Goal: Transaction & Acquisition: Subscribe to service/newsletter

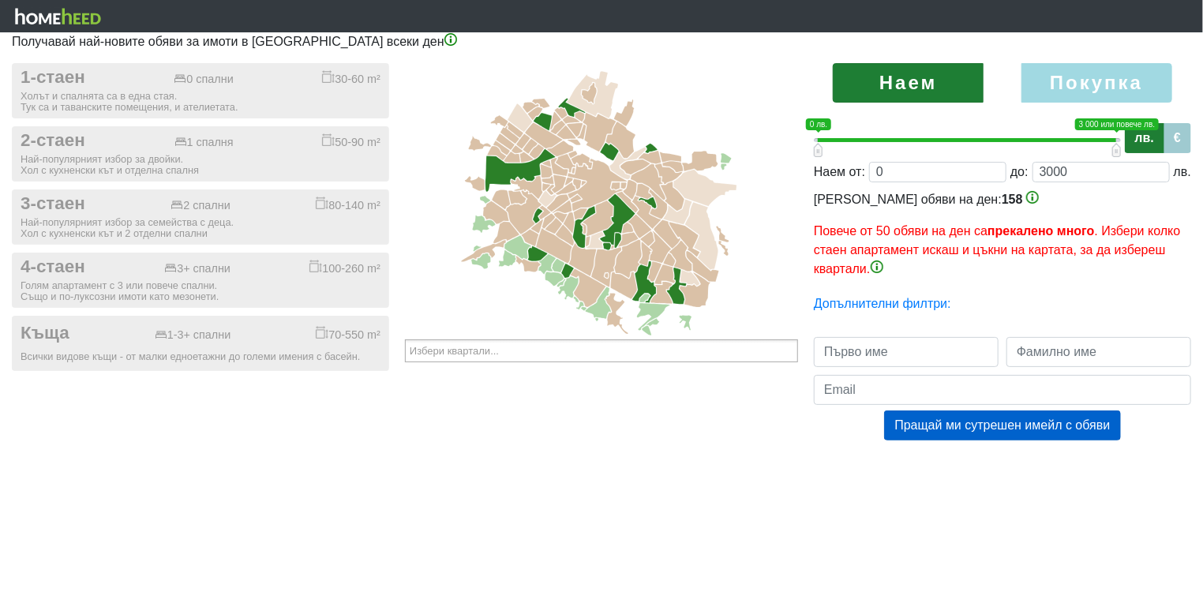
click at [669, 472] on html "Получавай най-новите обяви за имоти в [GEOGRAPHIC_DATA] всеки ден 1-стаен 0 спа…" at bounding box center [601, 236] width 1203 height 472
click at [1109, 74] on label "Покупка" at bounding box center [1097, 82] width 151 height 39
radio input "true"
type input "0;2000000"
type input "2000000"
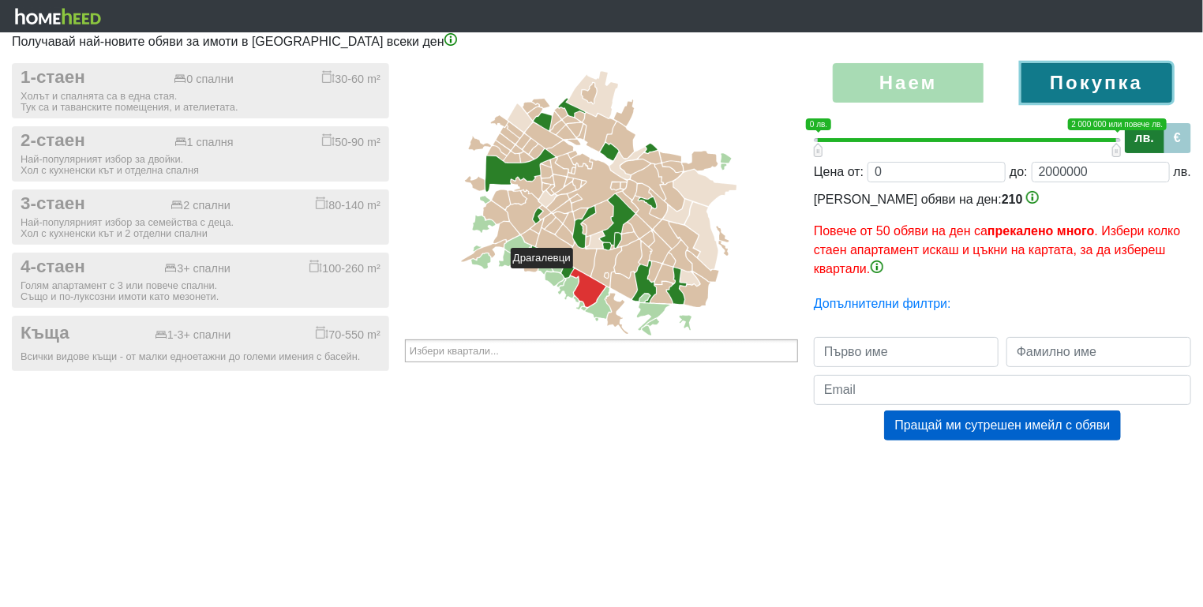
click at [580, 276] on icon at bounding box center [589, 288] width 36 height 39
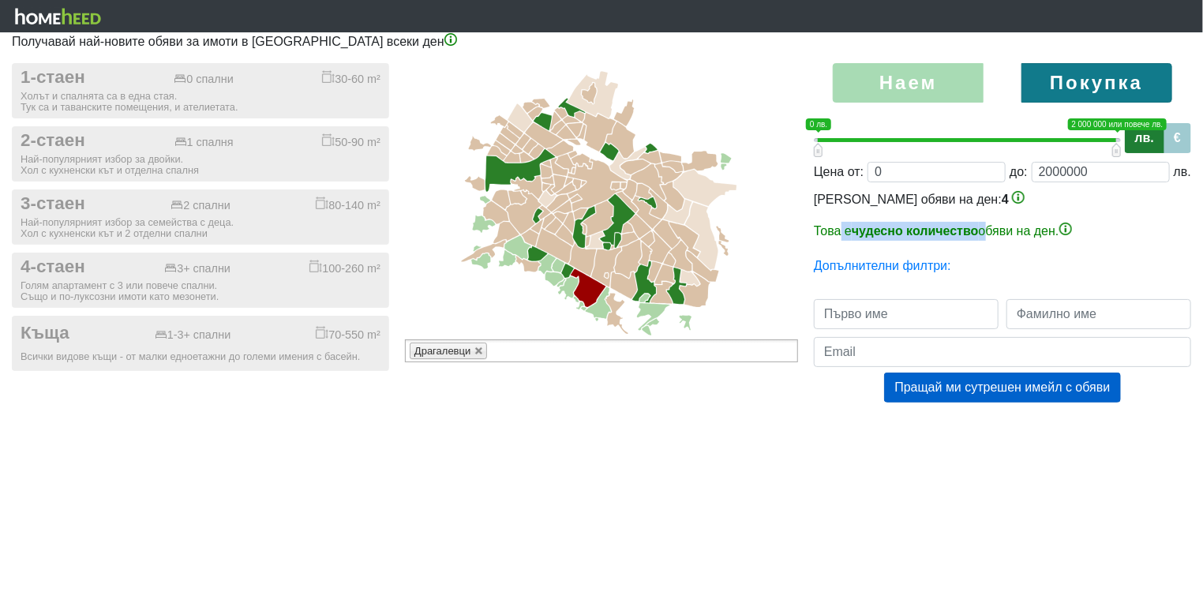
drag, startPoint x: 840, startPoint y: 231, endPoint x: 987, endPoint y: 233, distance: 146.8
click at [987, 233] on p "Това е чудесно количество обяви на ден." at bounding box center [1002, 231] width 377 height 19
click at [988, 233] on p "Това е чудесно количество обяви на ден." at bounding box center [1002, 231] width 377 height 19
click at [1093, 25] on nav at bounding box center [601, 16] width 1203 height 32
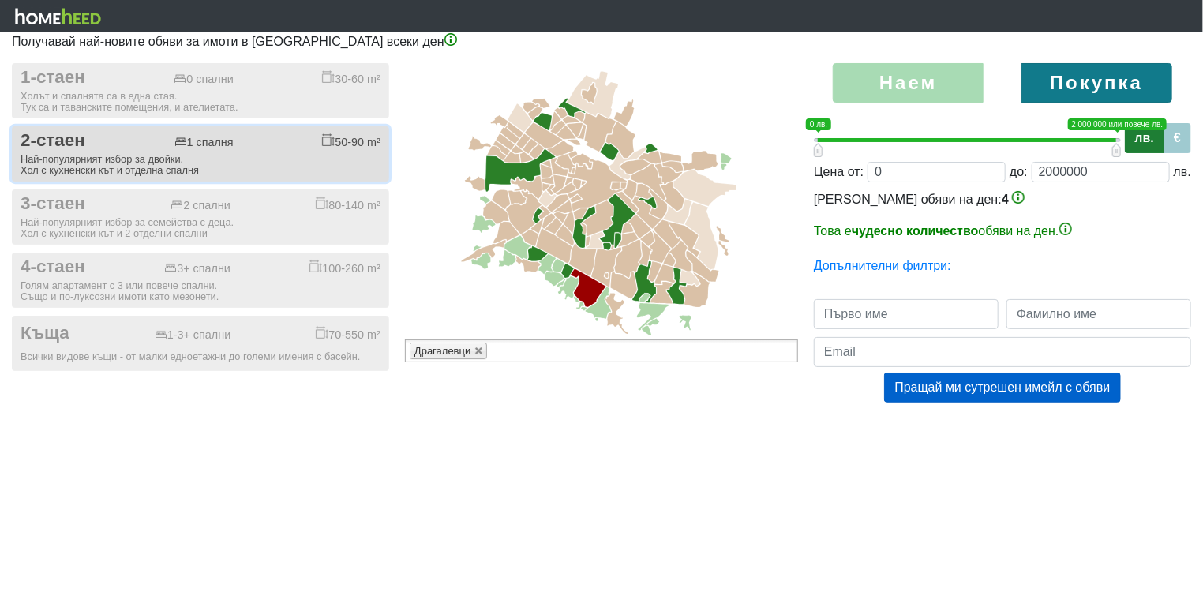
click at [232, 143] on div "2-стаен 1 спалня 50-90 m²" at bounding box center [201, 140] width 360 height 21
checkbox input "true"
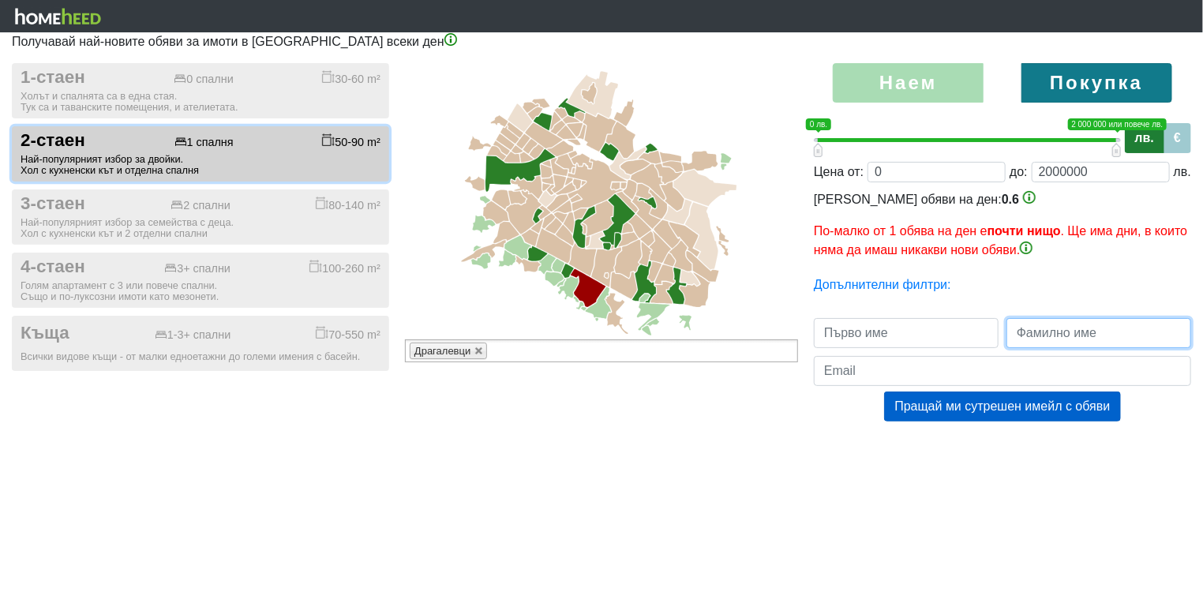
click at [1106, 340] on input "text" at bounding box center [1099, 333] width 185 height 30
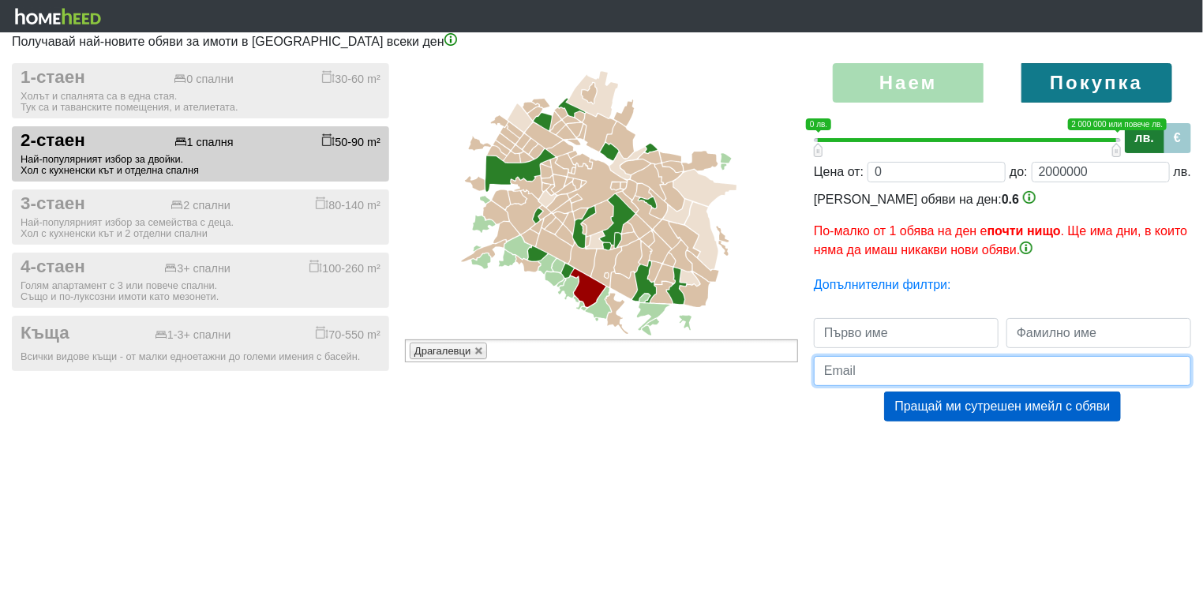
click at [930, 363] on input "email" at bounding box center [1002, 371] width 377 height 30
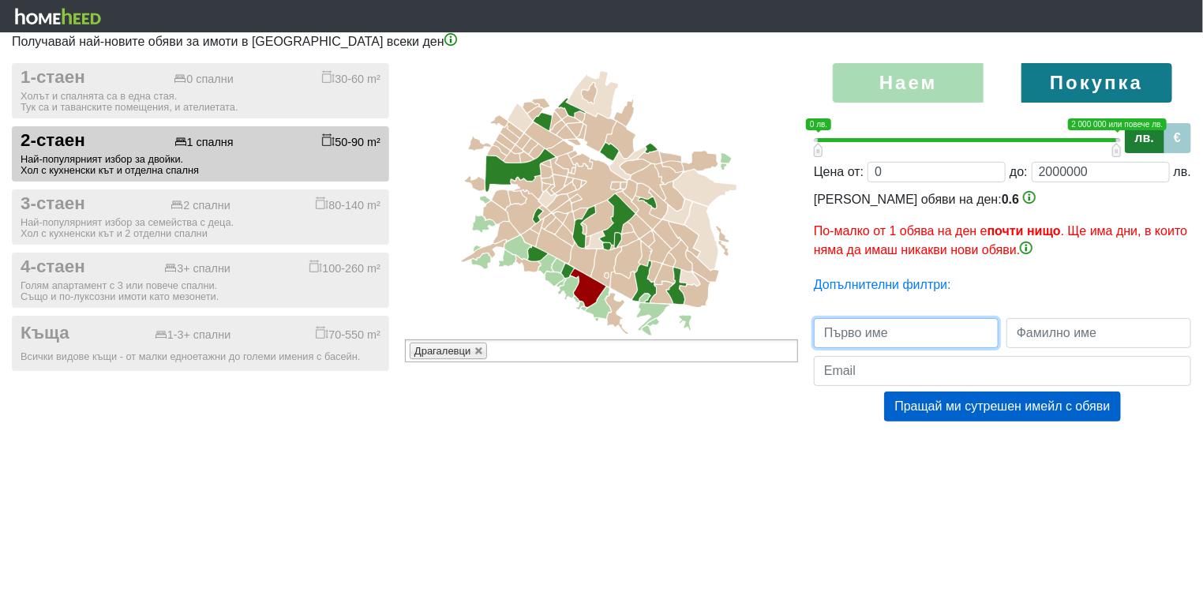
click at [894, 336] on input "text" at bounding box center [906, 333] width 185 height 30
click at [905, 308] on div "Наем [GEOGRAPHIC_DATA] 0 1 0 лв. 2 000 000 или повече лв. 0 лв. — 2 000 000 или…" at bounding box center [1002, 258] width 401 height 390
click at [905, 293] on div "Наем [GEOGRAPHIC_DATA] 0 1 0 лв. 2 000 000 или повече лв. 0 лв. — 2 000 000 или…" at bounding box center [1002, 258] width 401 height 390
click at [905, 288] on link "Допълнителни филтри:" at bounding box center [882, 284] width 137 height 13
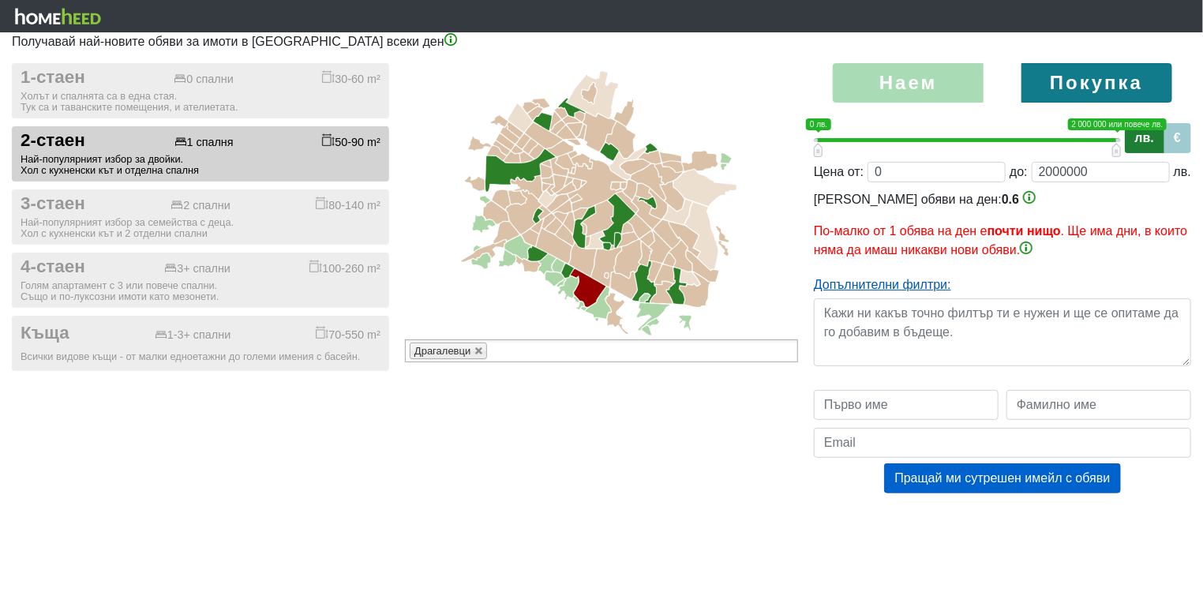
click at [905, 288] on link "Допълнителни филтри:" at bounding box center [882, 284] width 137 height 13
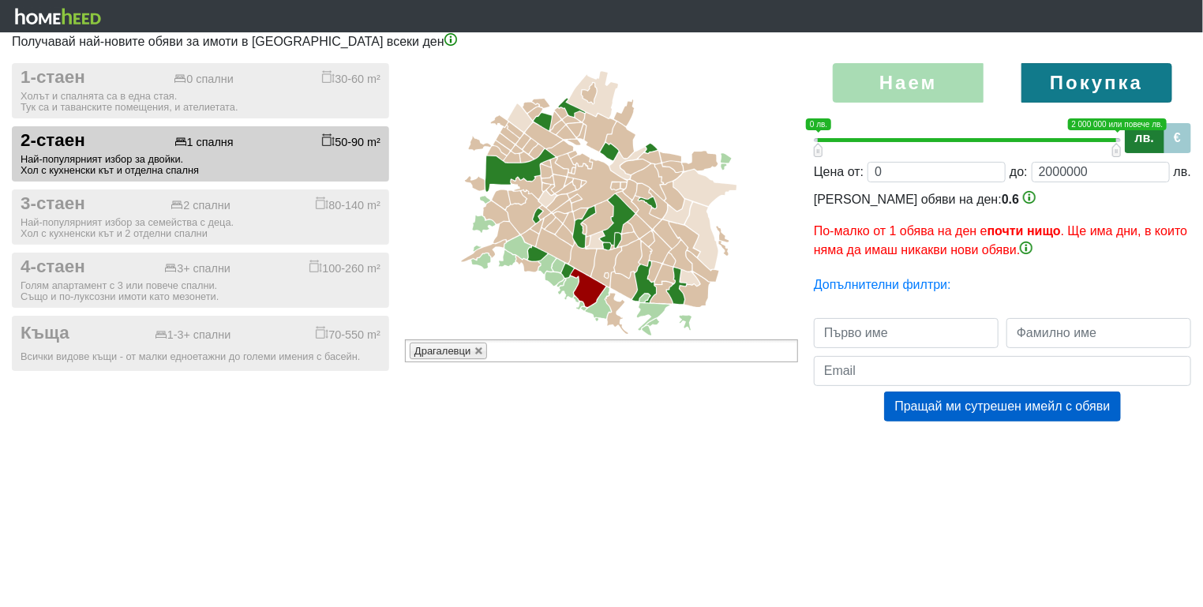
click at [81, 20] on icon at bounding box center [58, 16] width 86 height 17
